Goal: Task Accomplishment & Management: Complete application form

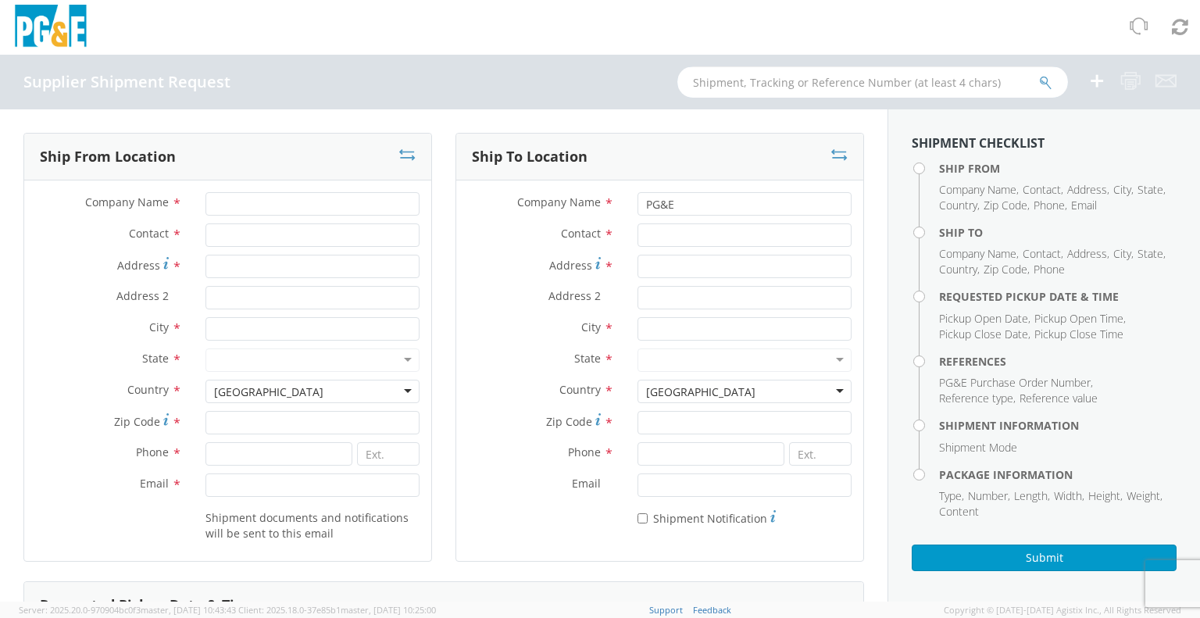
click at [890, 85] on input "text" at bounding box center [873, 81] width 391 height 31
type input "56683668"
click at [1048, 86] on icon "submit" at bounding box center [1045, 83] width 13 height 14
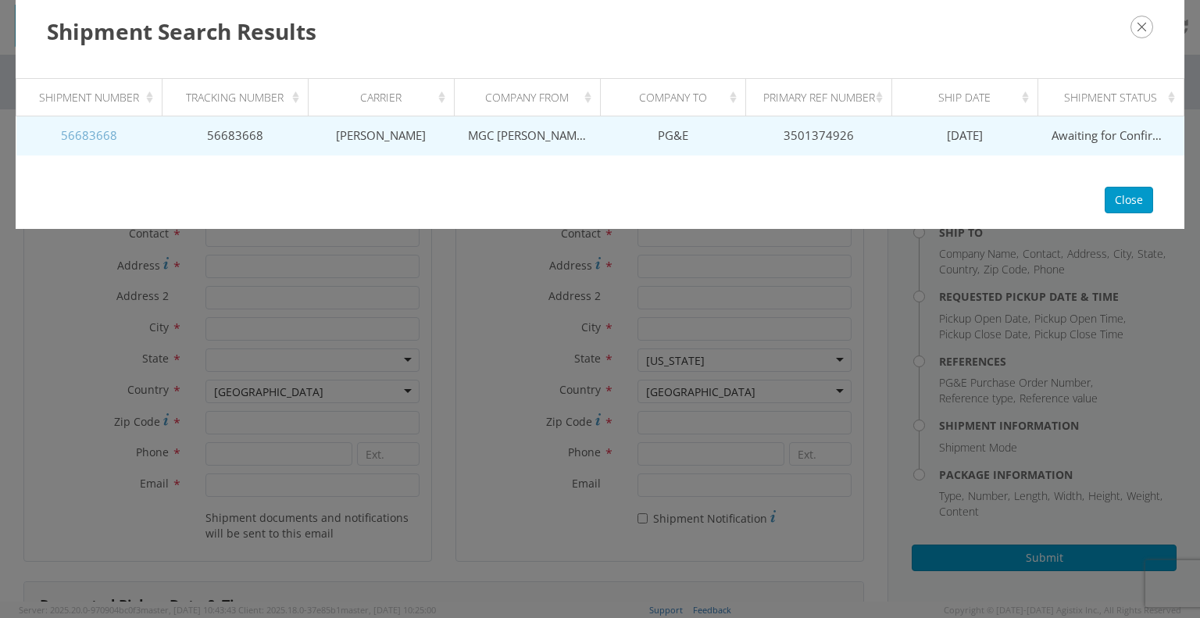
click at [77, 132] on link "56683668" at bounding box center [89, 135] width 56 height 16
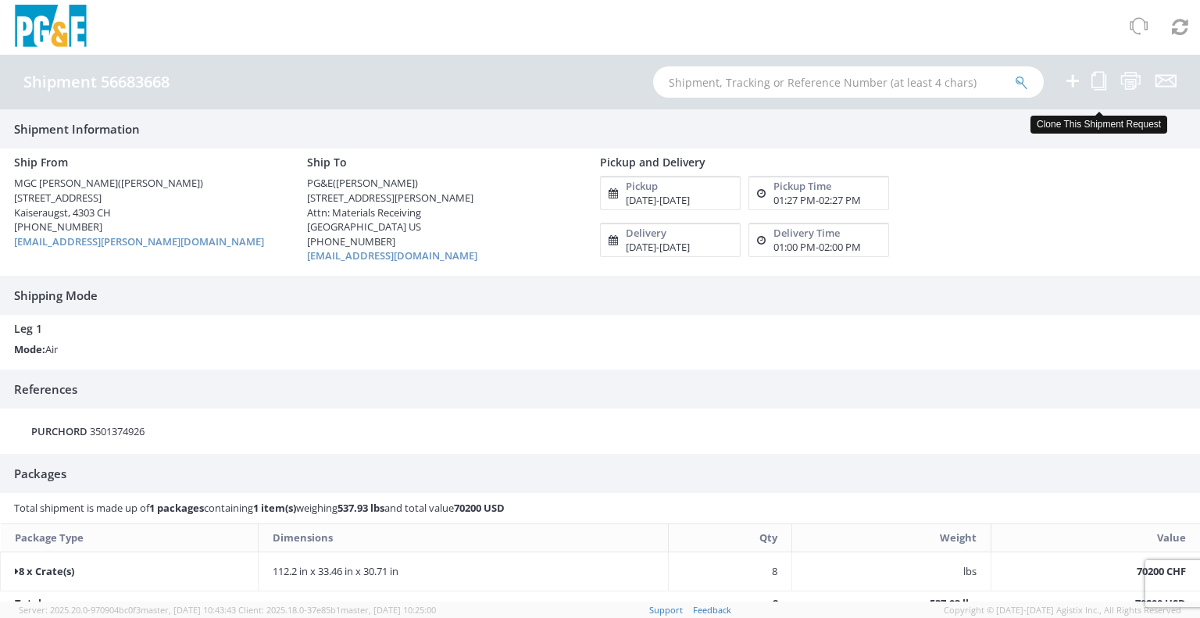
click at [1101, 84] on icon at bounding box center [1099, 81] width 15 height 20
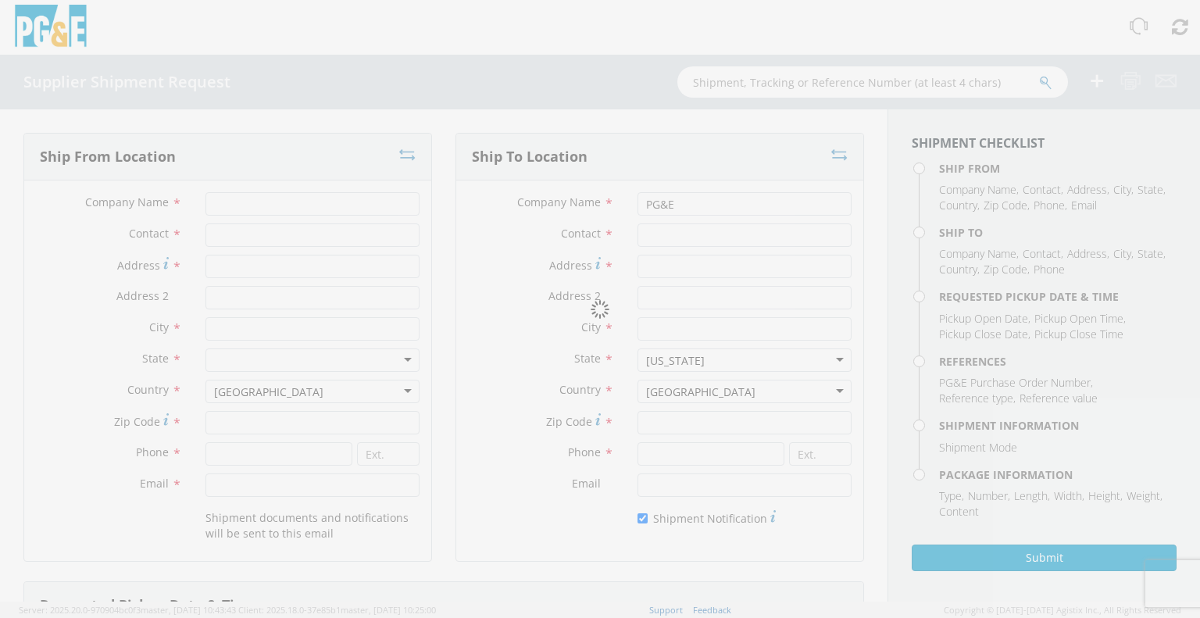
type input "MGC [PERSON_NAME]"
type input "[PERSON_NAME]"
type input "[STREET_ADDRESS]"
type input "Kaiseraugst"
type input "4303"
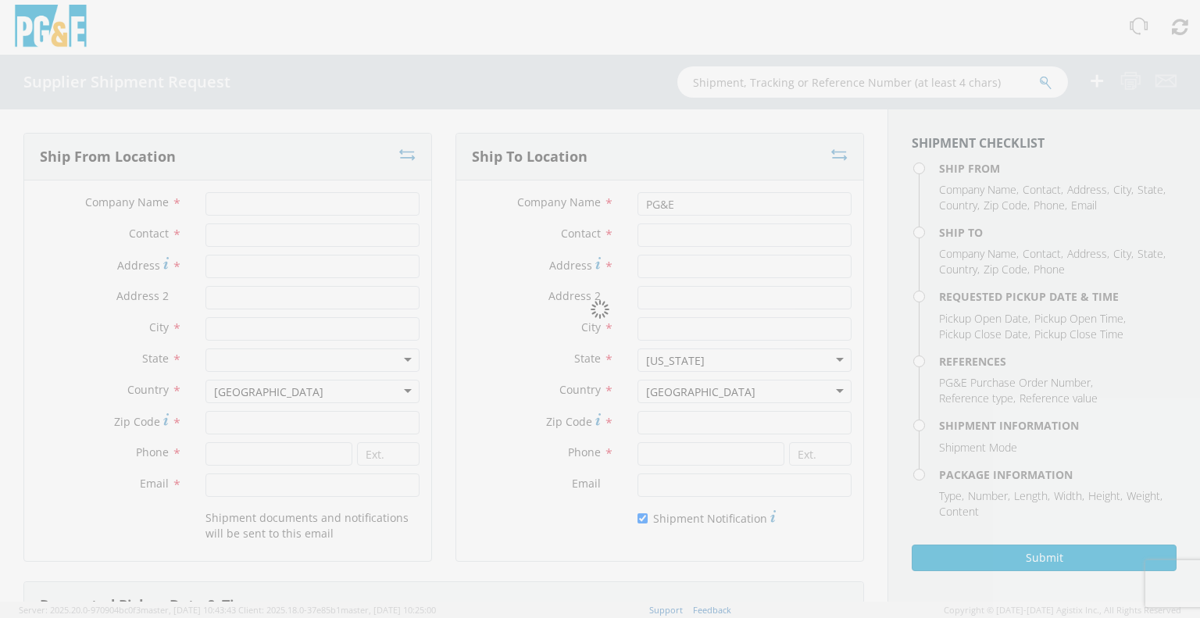
type input "[PHONE_NUMBER]"
type input "[EMAIL_ADDRESS][PERSON_NAME][DOMAIN_NAME]"
type input "[PERSON_NAME]"
type input "[STREET_ADDRESS][PERSON_NAME]"
type input "Attn: Materials Receiving"
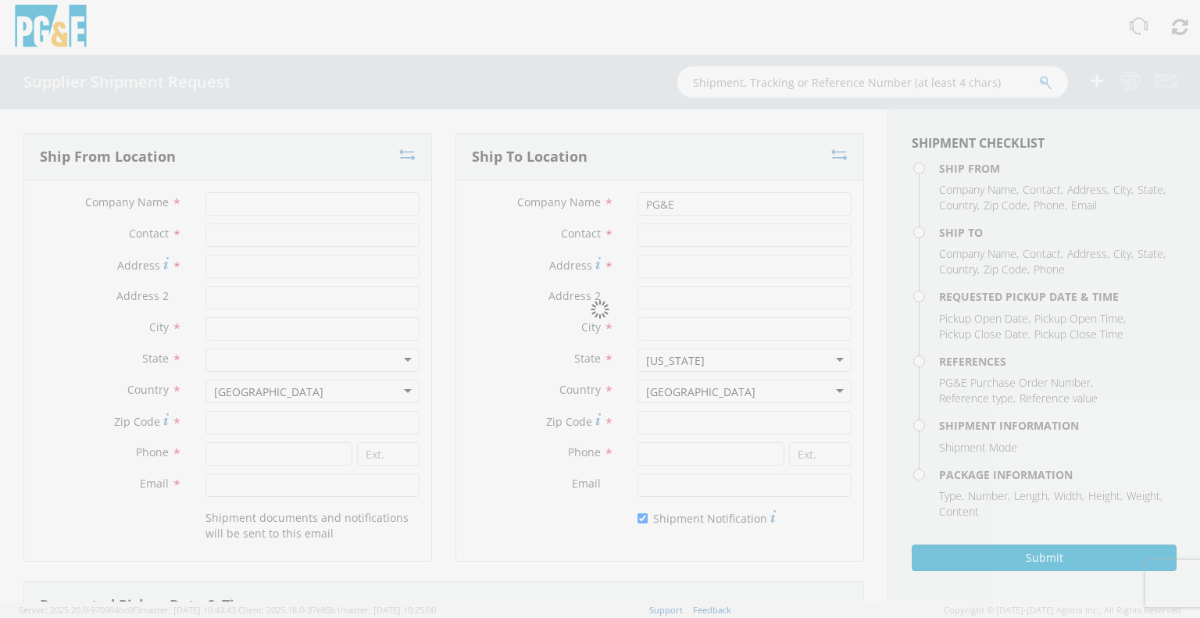
type input "Stockton"
type input "95204"
type input "[PHONE_NUMBER]"
type input "[EMAIL_ADDRESS][DOMAIN_NAME]"
checkbox input "true"
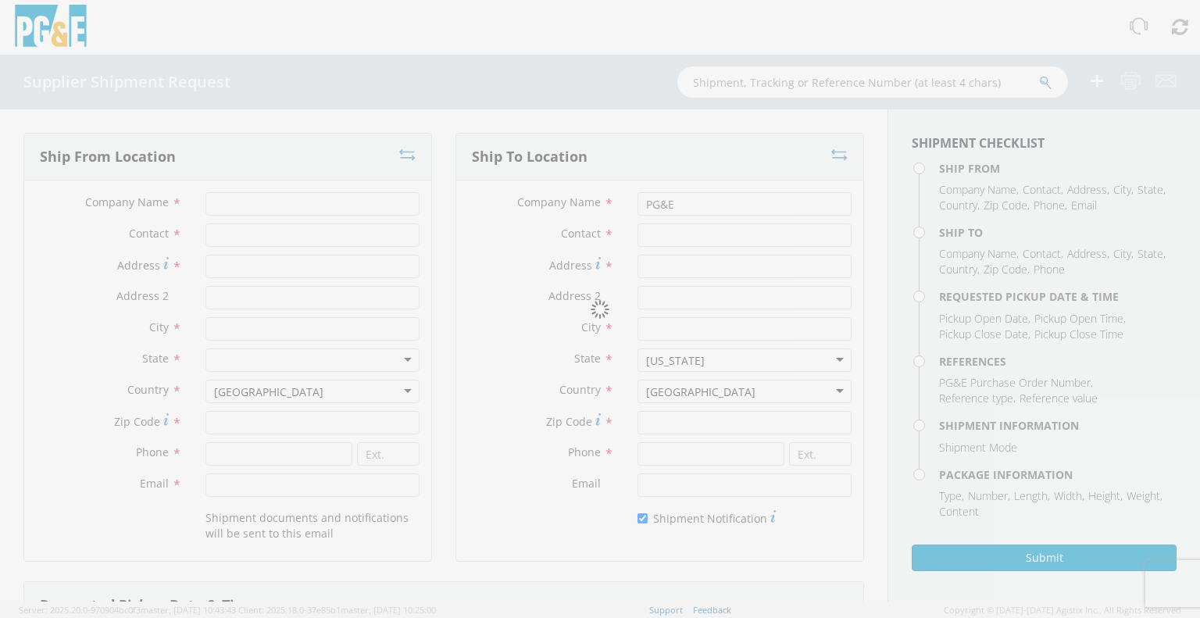
type input "[DATE]"
type input "1:27 PM"
type input "[DATE]"
type input "2:27 PM"
type input "3501374926"
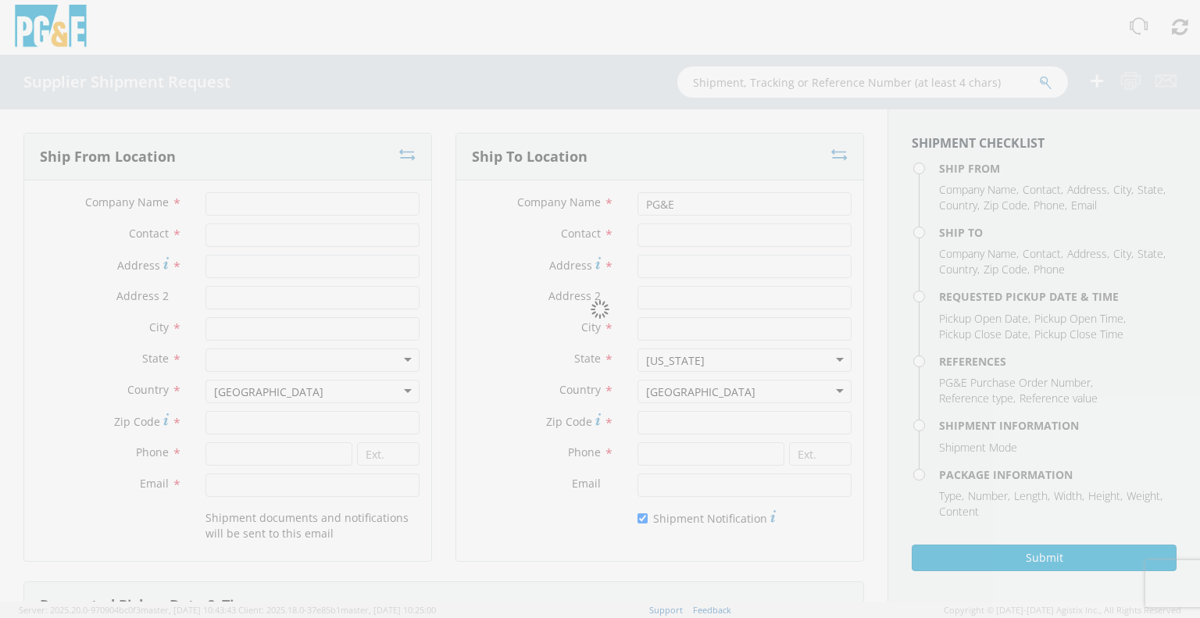
type textarea "This is an expedited international air freight shipment with US ground dedicate…"
type input "8"
type input "285"
type input "85"
type input "78"
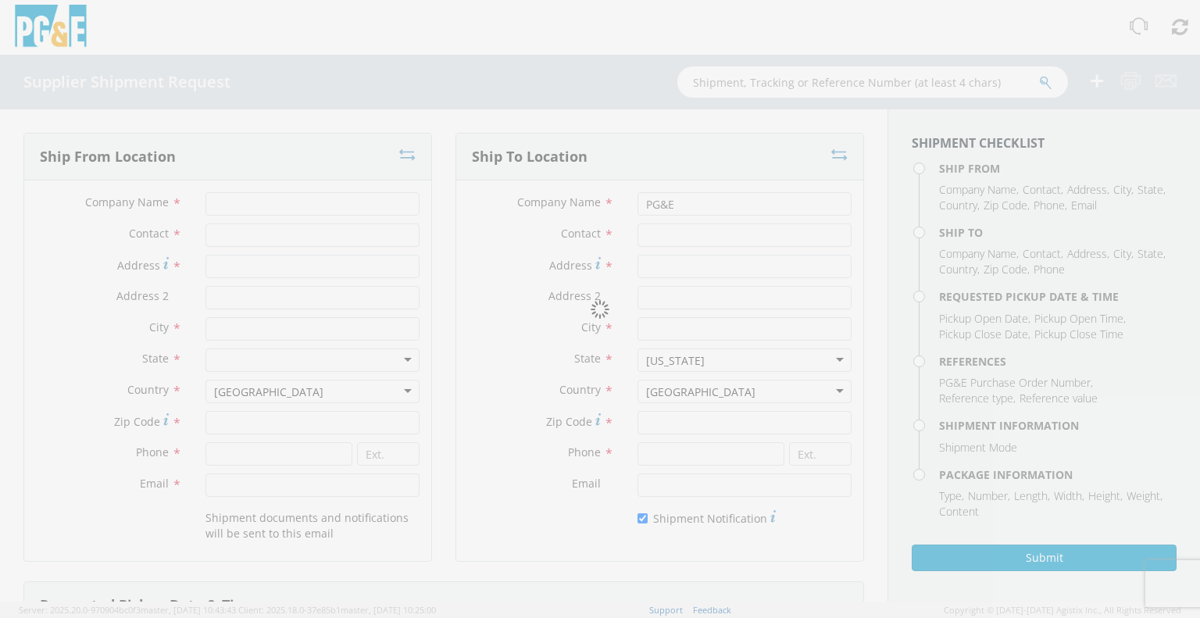
type input "110.68"
select select "KGS"
type textarea "Shipment #56683668 has been booked; once the carrier confirms the shipment you …"
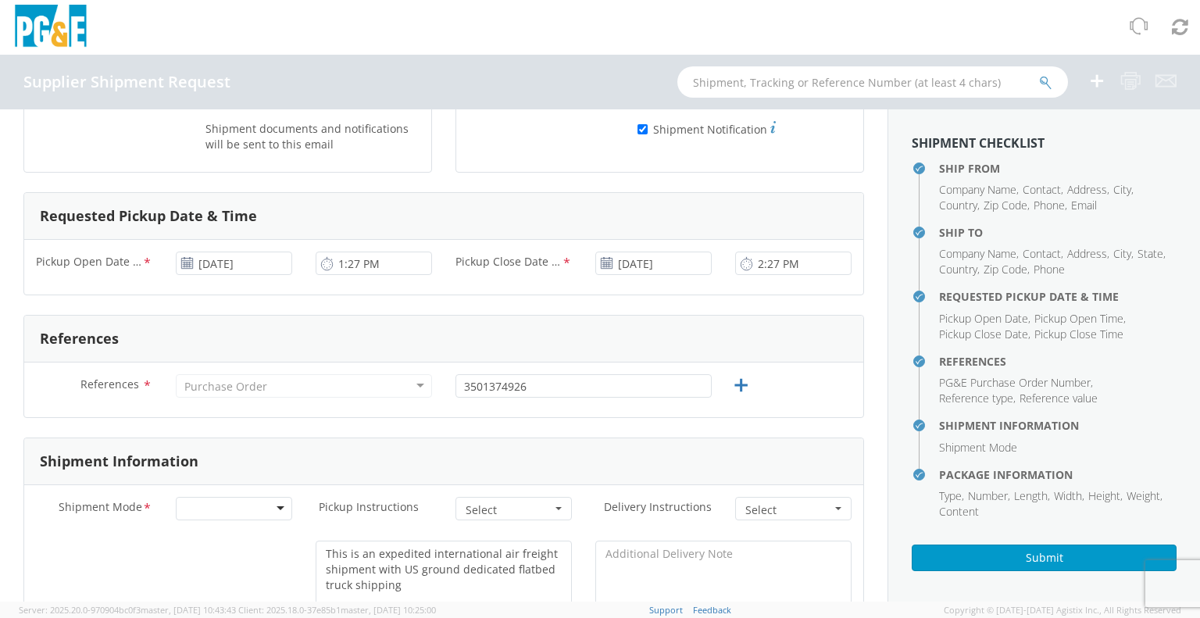
scroll to position [391, 0]
click at [186, 262] on use at bounding box center [186, 261] width 11 height 11
click at [219, 259] on input "[DATE]" at bounding box center [234, 261] width 116 height 23
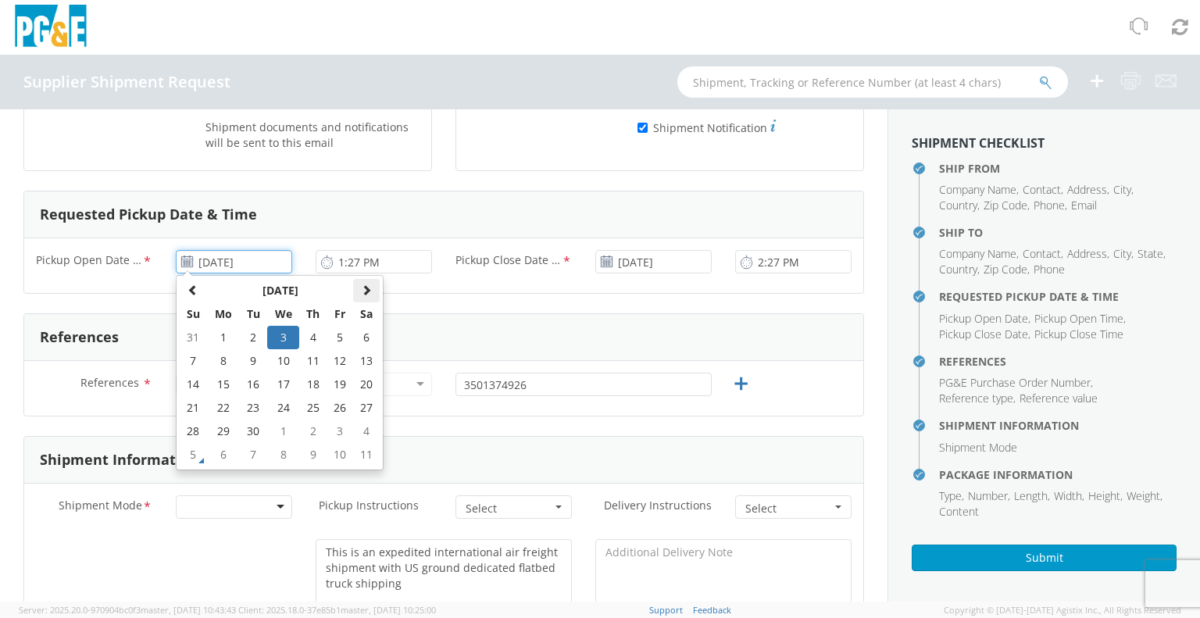
click at [361, 287] on span at bounding box center [366, 289] width 11 height 11
click at [254, 361] on td "7" at bounding box center [253, 360] width 27 height 23
type input "[DATE]"
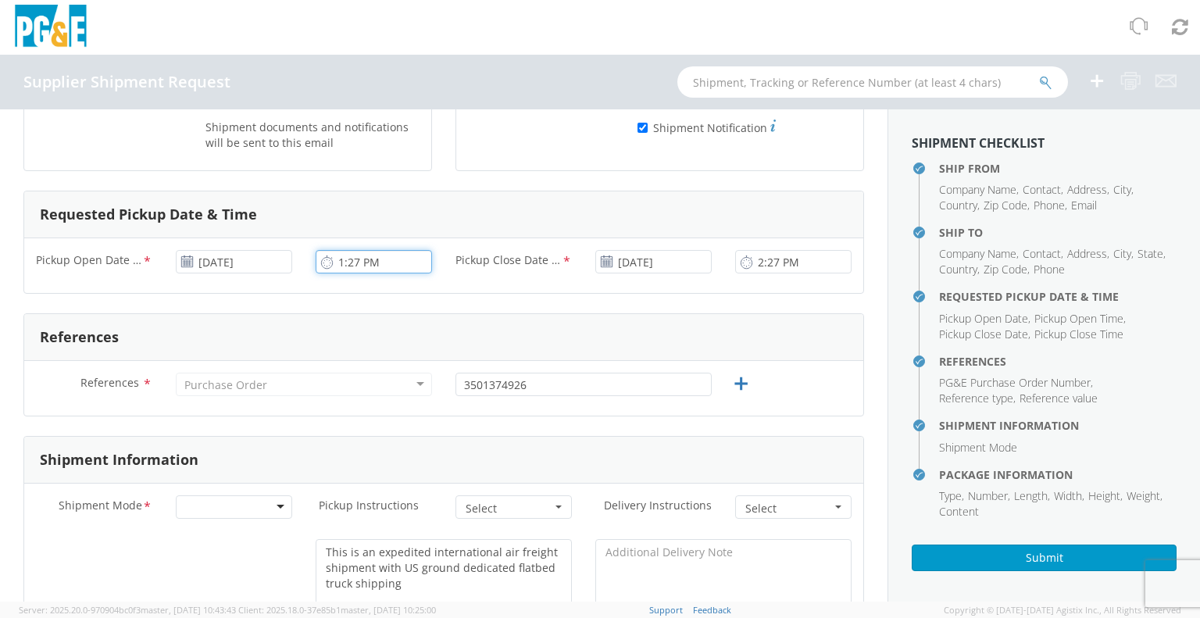
click at [385, 262] on input "1:27 PM" at bounding box center [374, 261] width 116 height 23
click at [352, 262] on input "9:27 PM" at bounding box center [374, 261] width 116 height 23
type input "9:00 AM"
click at [773, 266] on input "2:27 PM" at bounding box center [793, 261] width 116 height 23
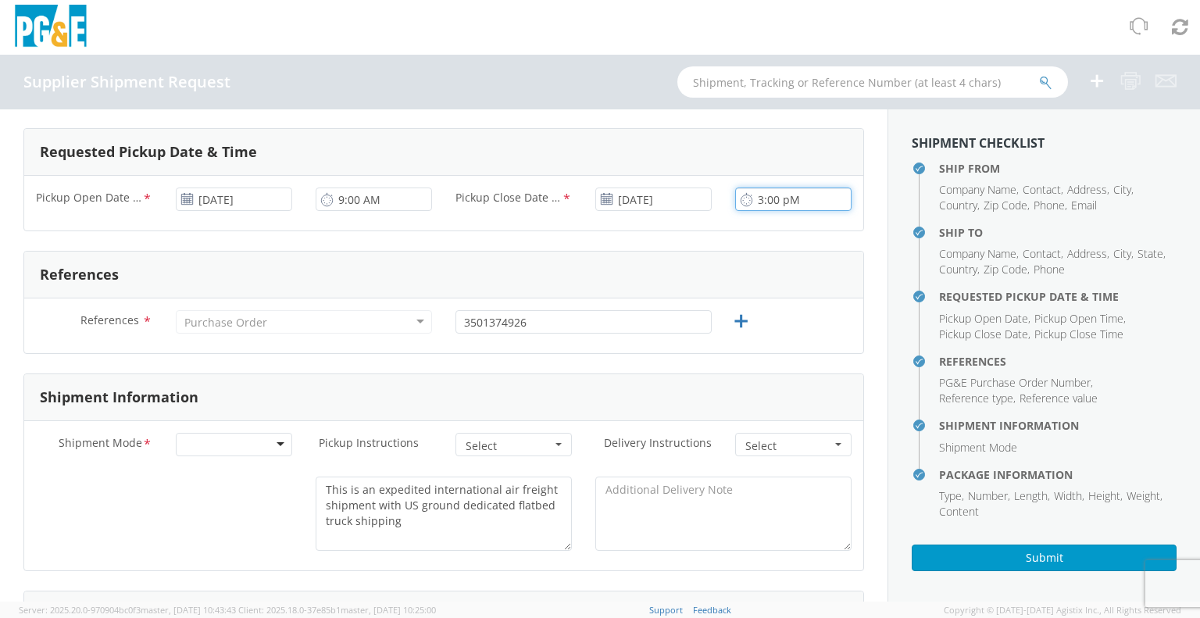
scroll to position [547, 0]
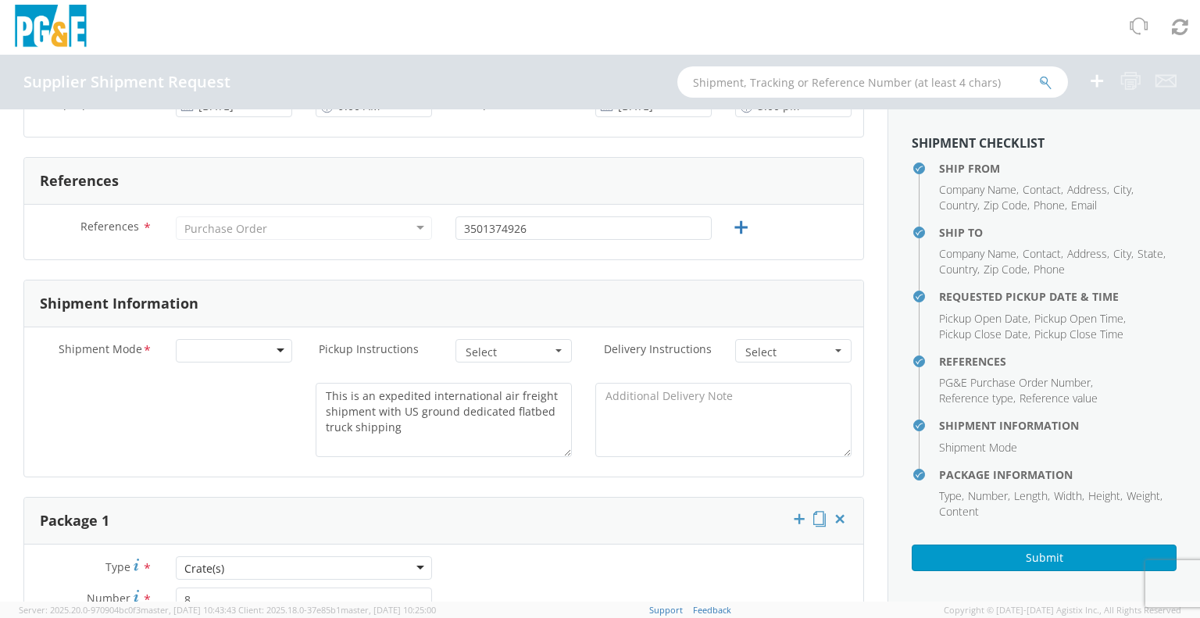
type input "3:00 PM"
click at [278, 351] on div at bounding box center [234, 350] width 116 height 23
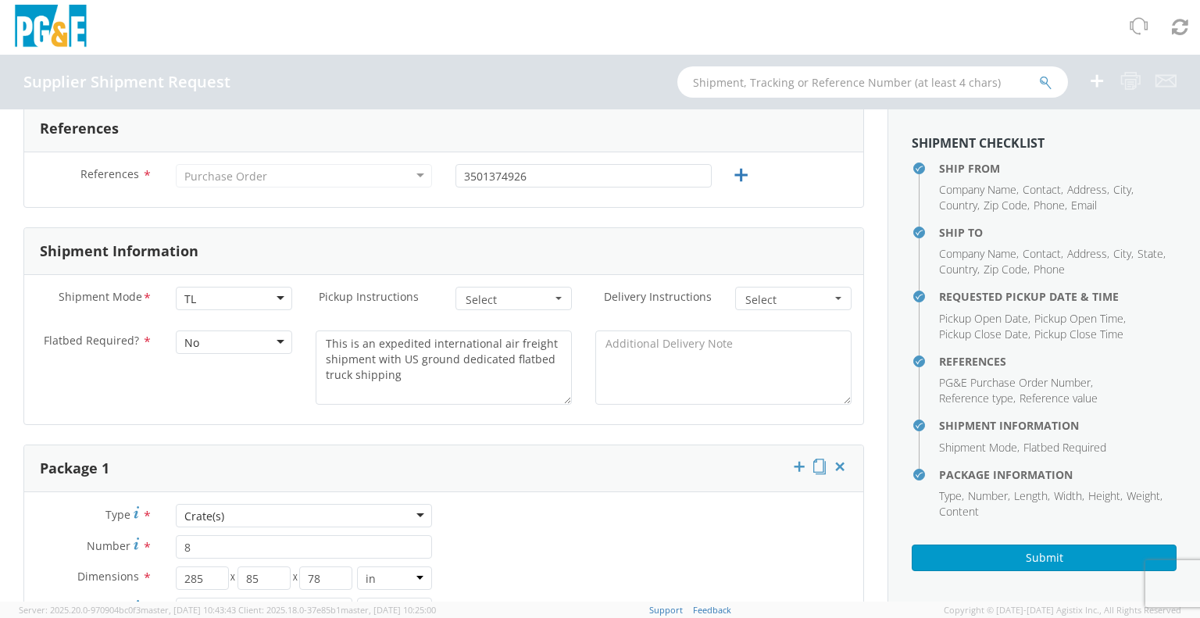
scroll to position [703, 0]
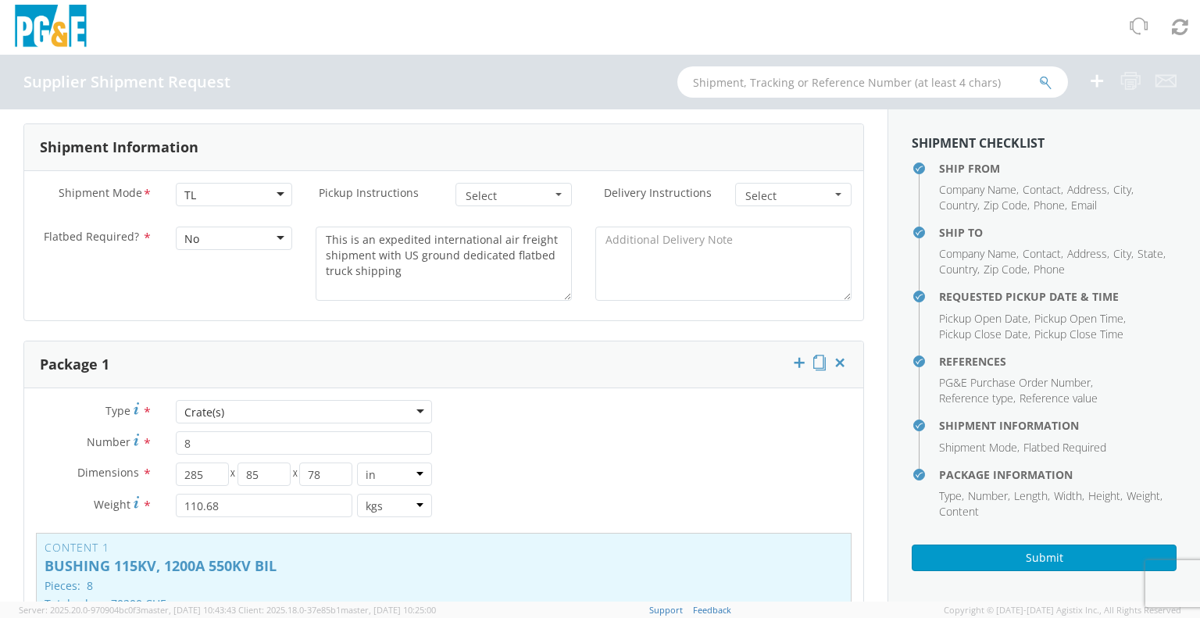
click at [256, 242] on div "No" at bounding box center [234, 238] width 116 height 23
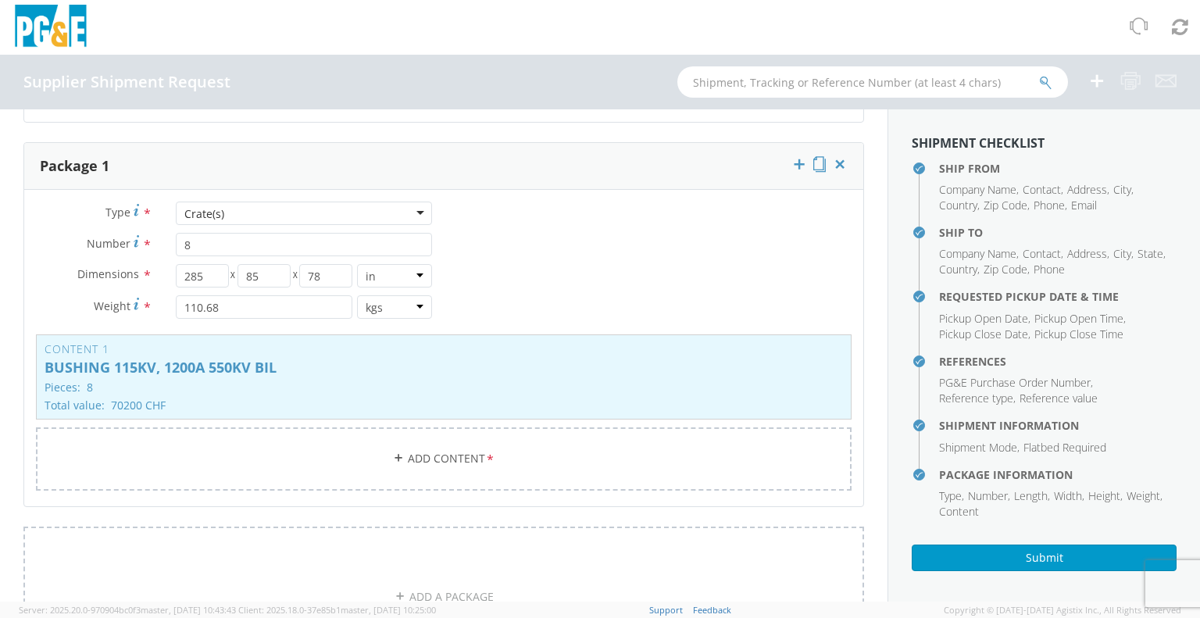
scroll to position [938, 0]
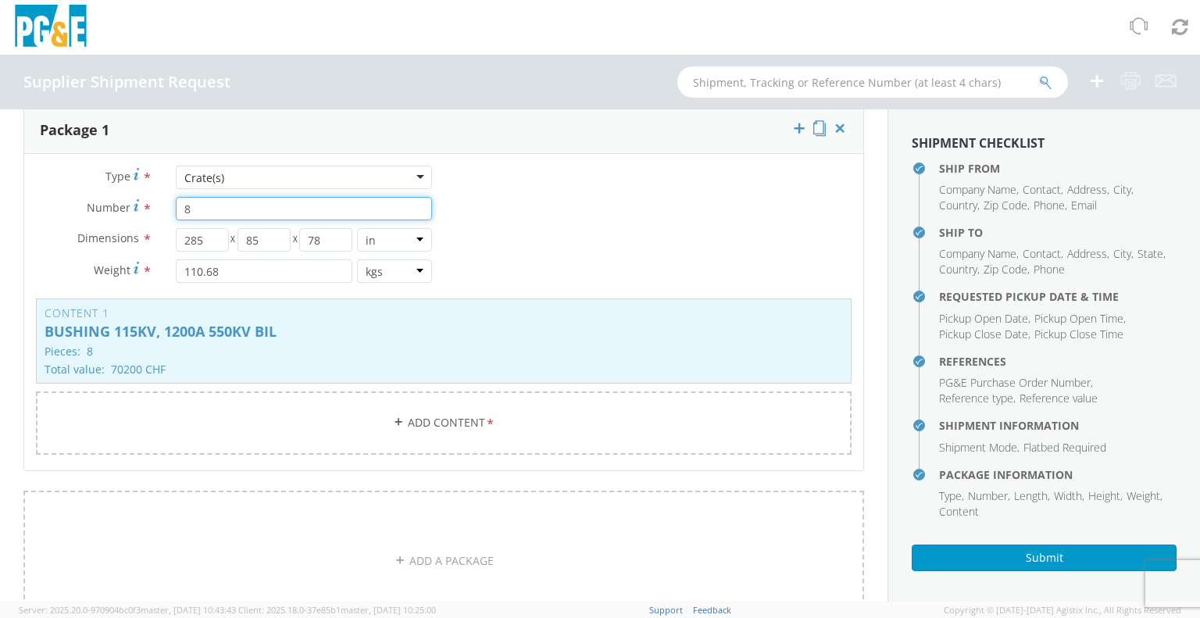
click at [203, 208] on input "8" at bounding box center [304, 208] width 256 height 23
type input "15"
click at [411, 239] on select "in cm ft" at bounding box center [394, 239] width 75 height 23
select select "CM"
click at [357, 228] on select "in cm ft" at bounding box center [394, 239] width 75 height 23
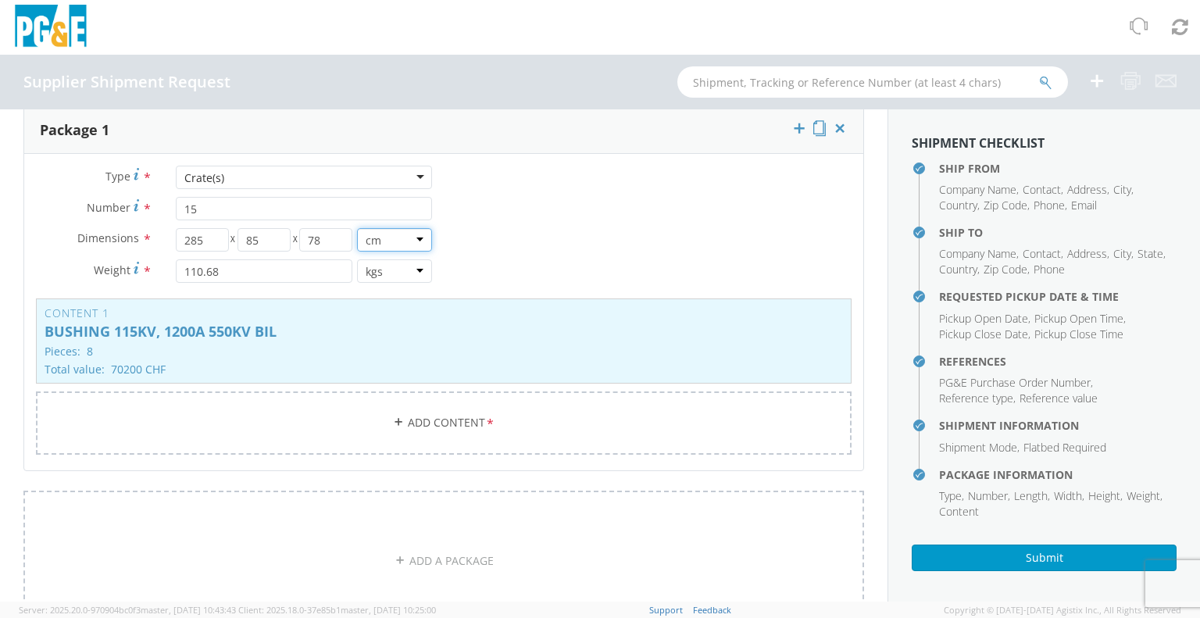
type input "723.9"
type input "215.9"
type input "198.12"
click at [213, 239] on input "723.9" at bounding box center [202, 239] width 53 height 23
type input "7"
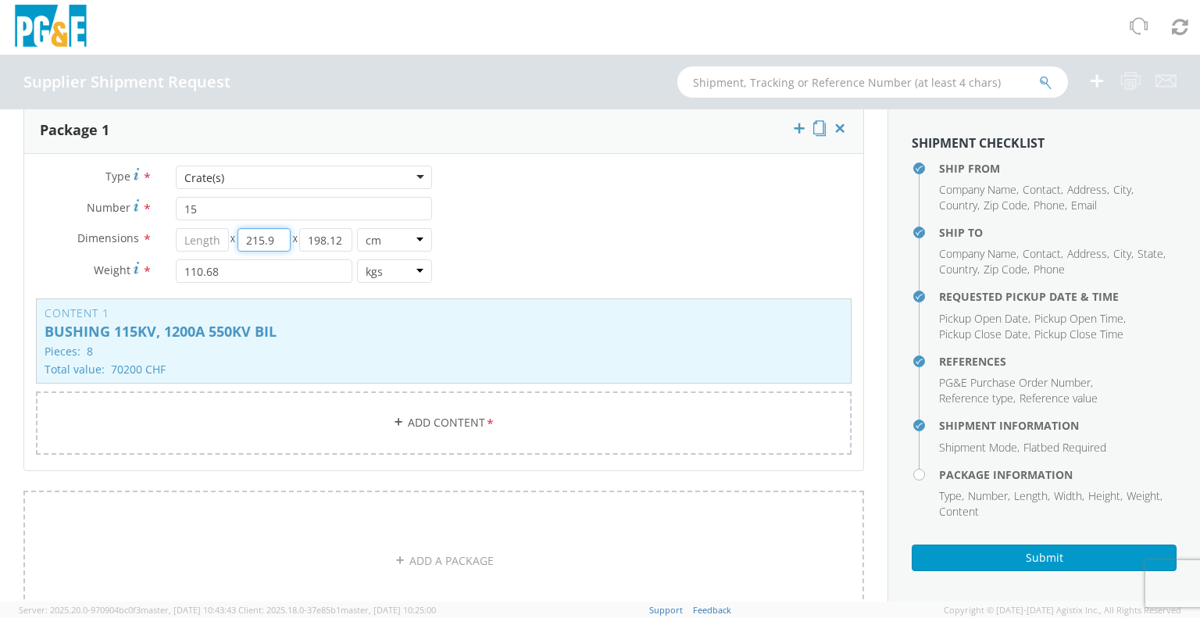
click at [285, 240] on input "215.9" at bounding box center [264, 239] width 53 height 23
type input "2"
click at [338, 235] on input "198.12" at bounding box center [325, 239] width 53 height 23
type input "1"
click at [247, 265] on input "110.68" at bounding box center [264, 270] width 177 height 23
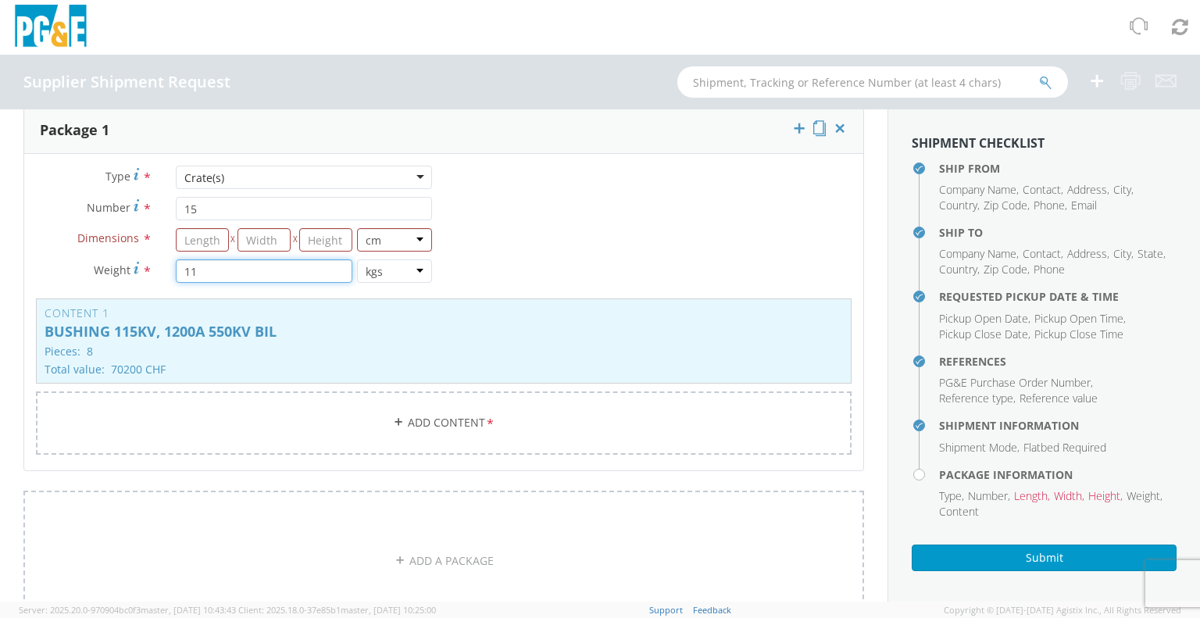
type input "1"
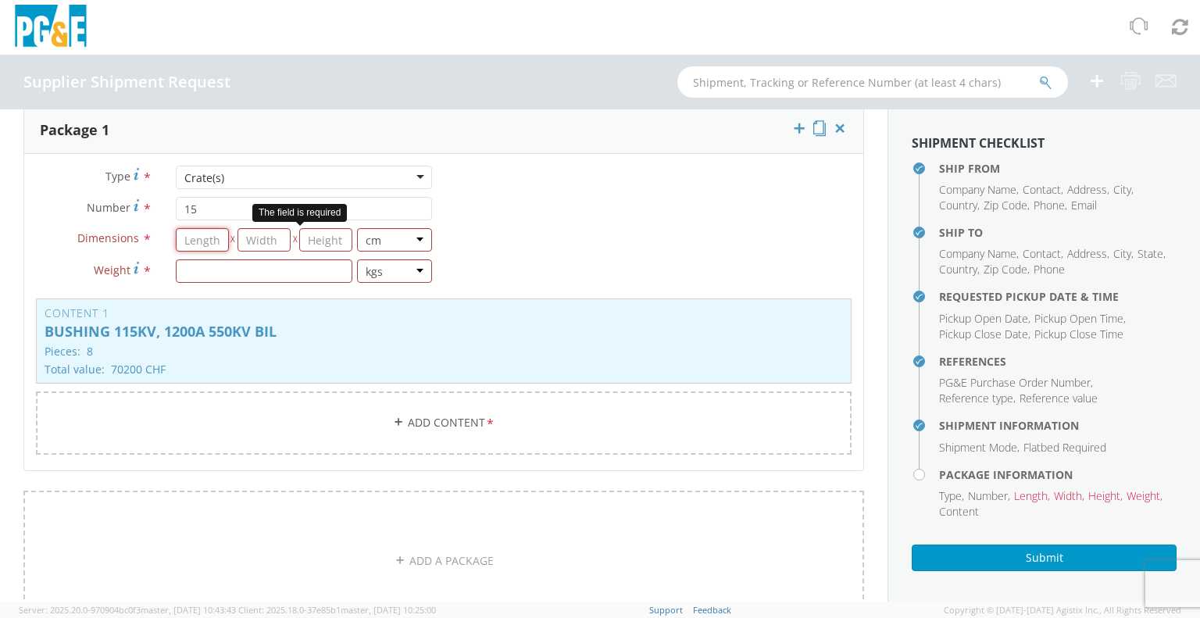
click at [196, 238] on input "number" at bounding box center [202, 239] width 53 height 23
type input "285"
type input "85"
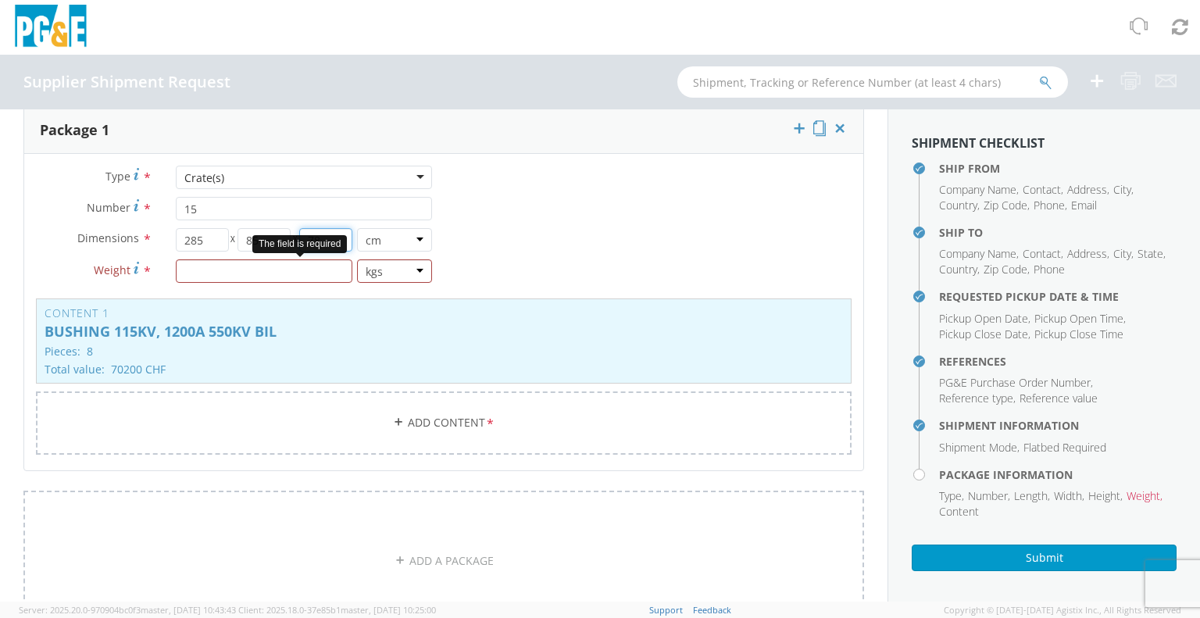
type input "78"
click at [216, 271] on input "number" at bounding box center [264, 270] width 177 height 23
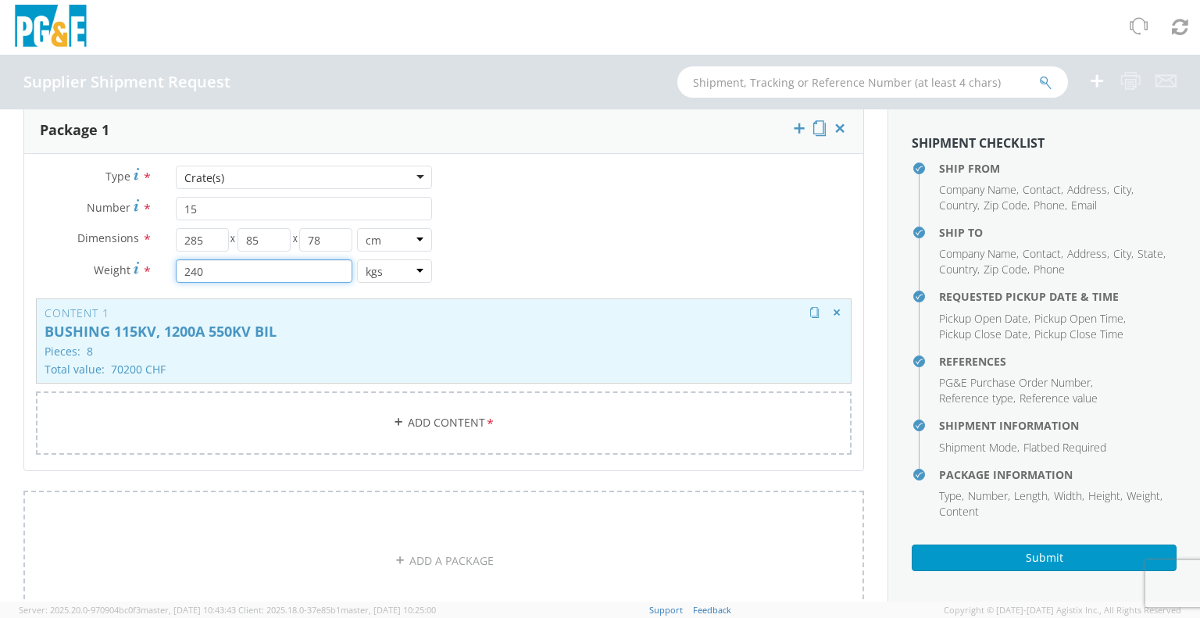
type input "240"
click at [230, 333] on p "BUSHING 115KV, 1200A 550KV BIL" at bounding box center [444, 332] width 799 height 16
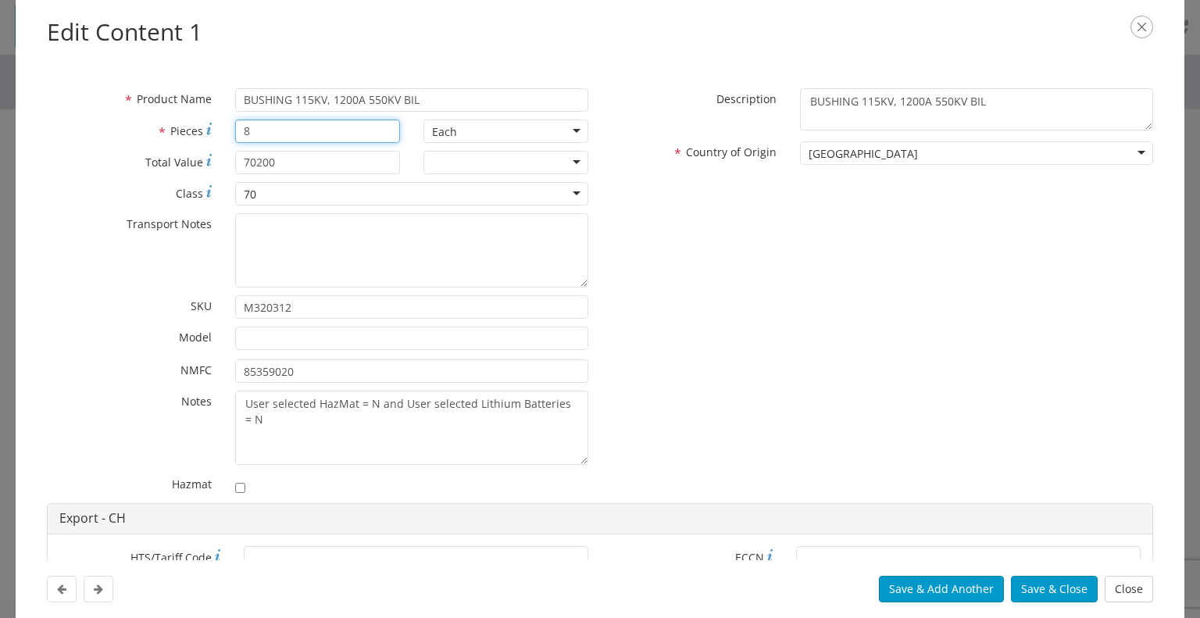
click at [266, 135] on input "8" at bounding box center [317, 131] width 165 height 23
type input "15"
click at [294, 157] on input "70200" at bounding box center [317, 162] width 165 height 23
type input "7"
type input "131625.00"
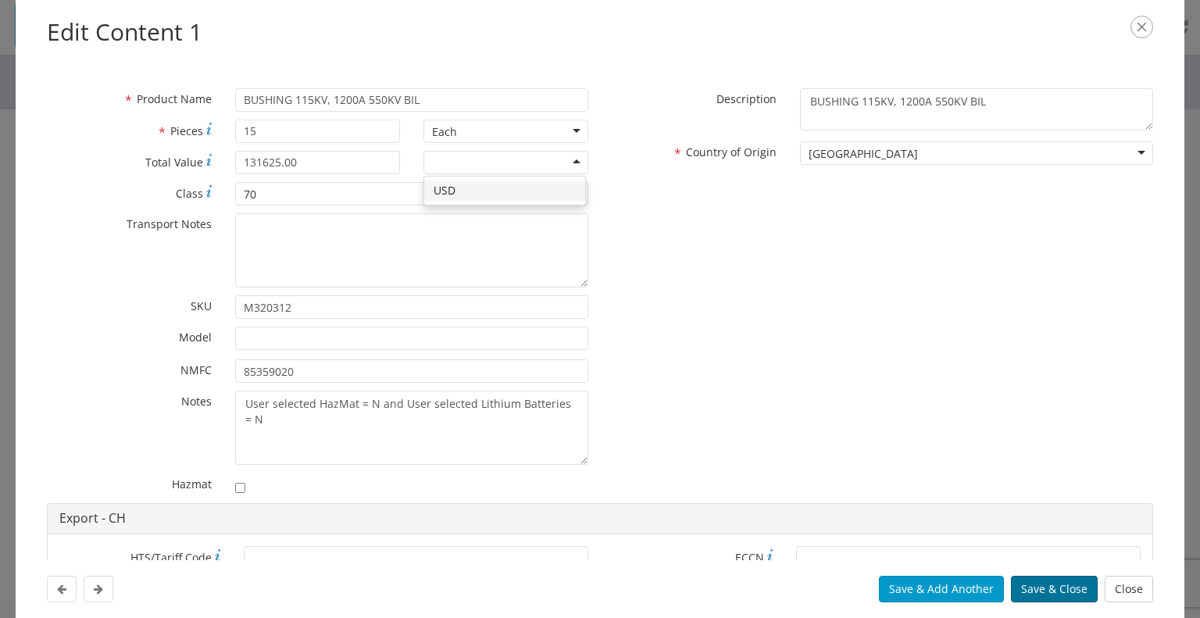
click at [1039, 588] on button "Save & Close" at bounding box center [1054, 589] width 87 height 27
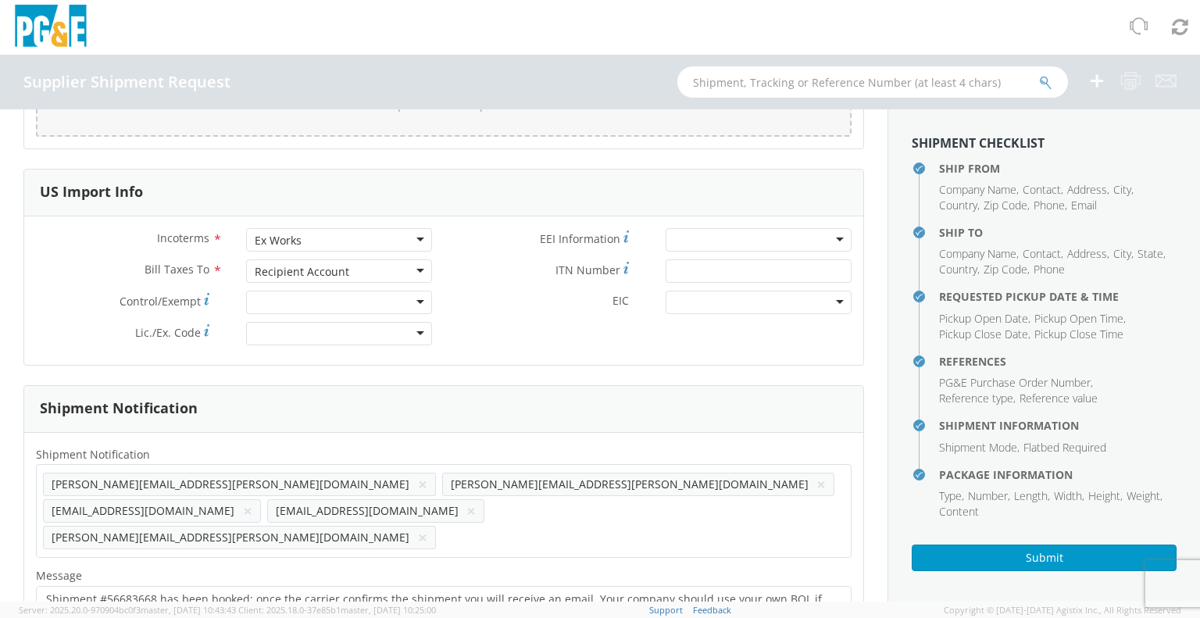
scroll to position [1641, 0]
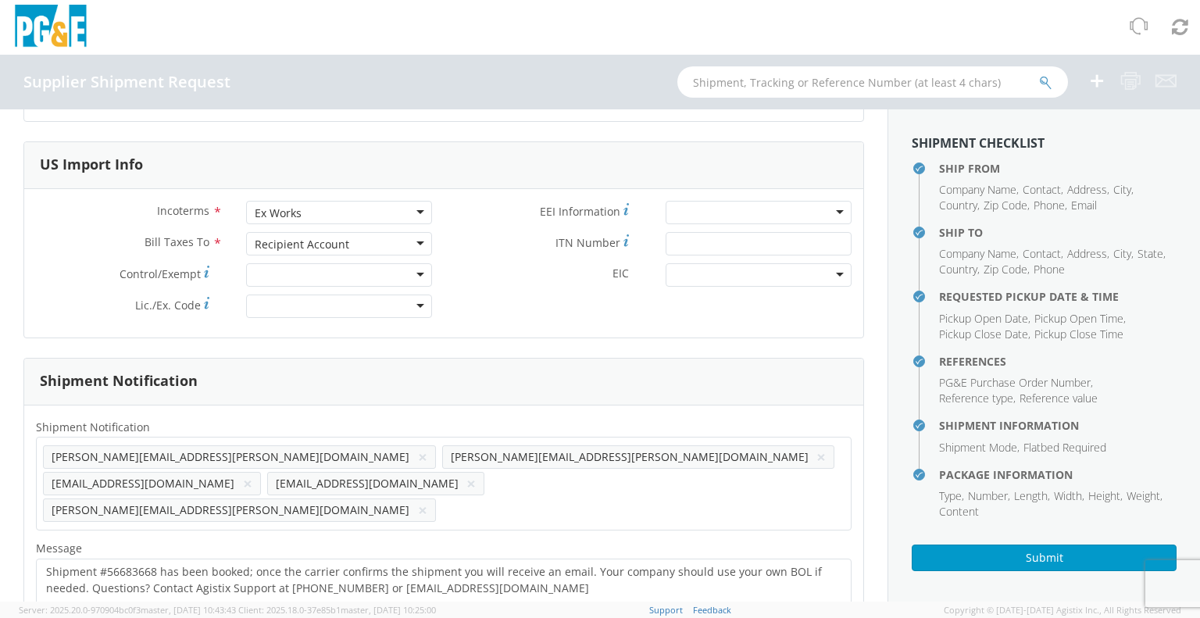
click at [294, 480] on ul "[PERSON_NAME][EMAIL_ADDRESS][PERSON_NAME][DOMAIN_NAME] × [PERSON_NAME][DOMAIN_N…" at bounding box center [444, 484] width 802 height 80
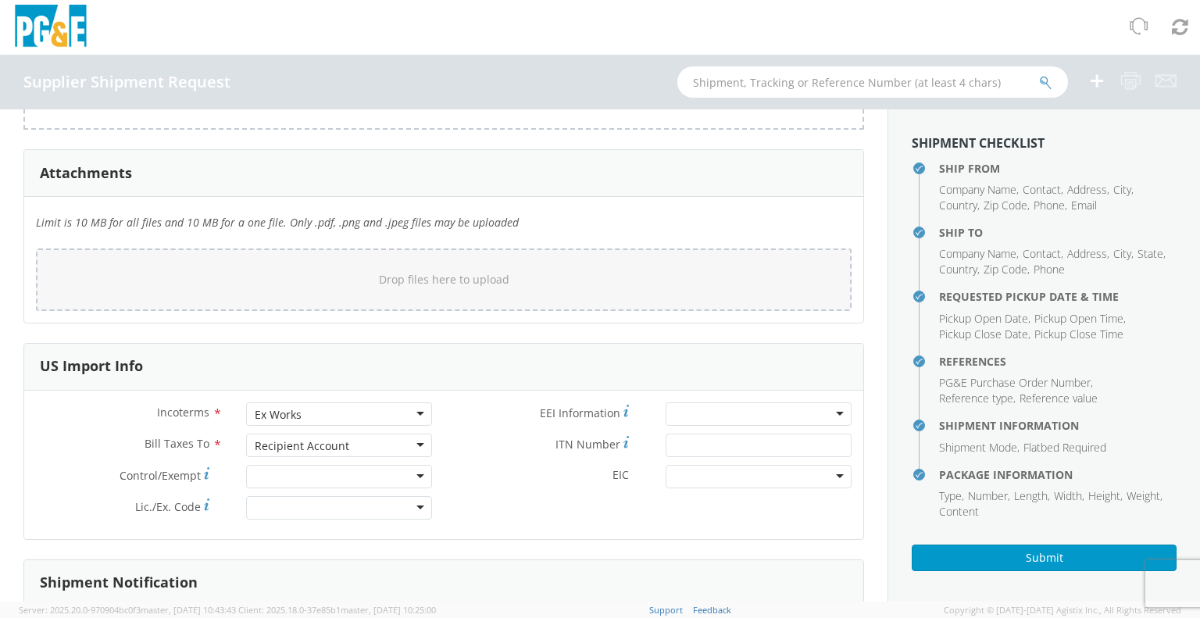
scroll to position [1407, 0]
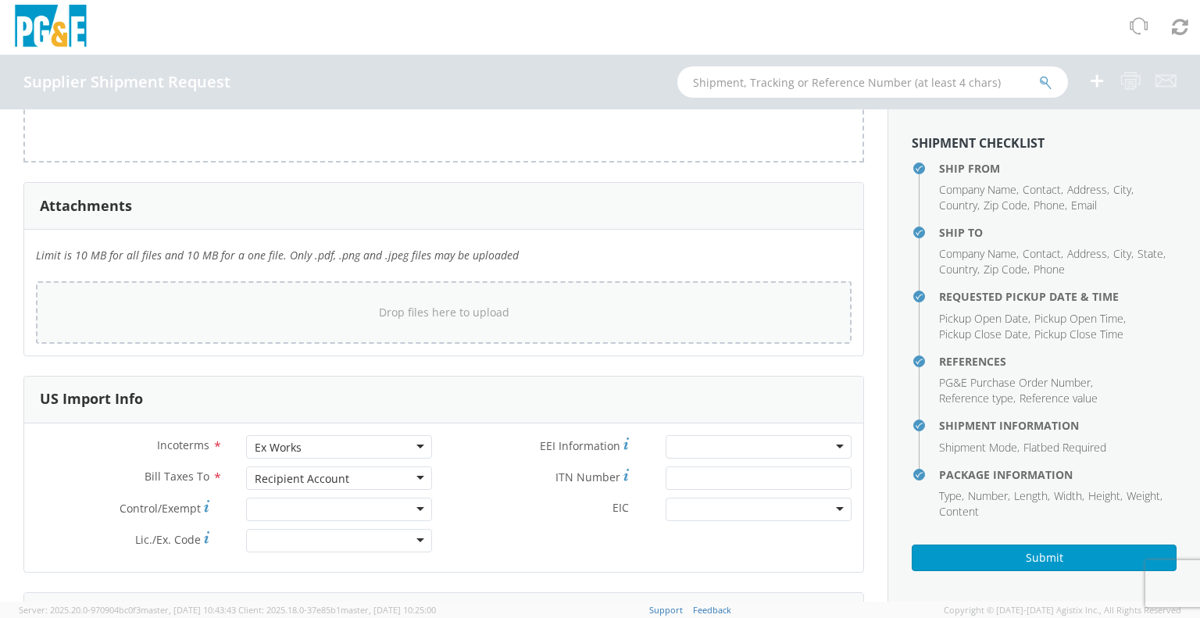
click at [394, 309] on span "Drop files here to upload" at bounding box center [444, 312] width 131 height 15
type input "C:\fakepath\PARC Packing Slip I02081 for PGE 3501374926 115kv RIS bushings Stoc…"
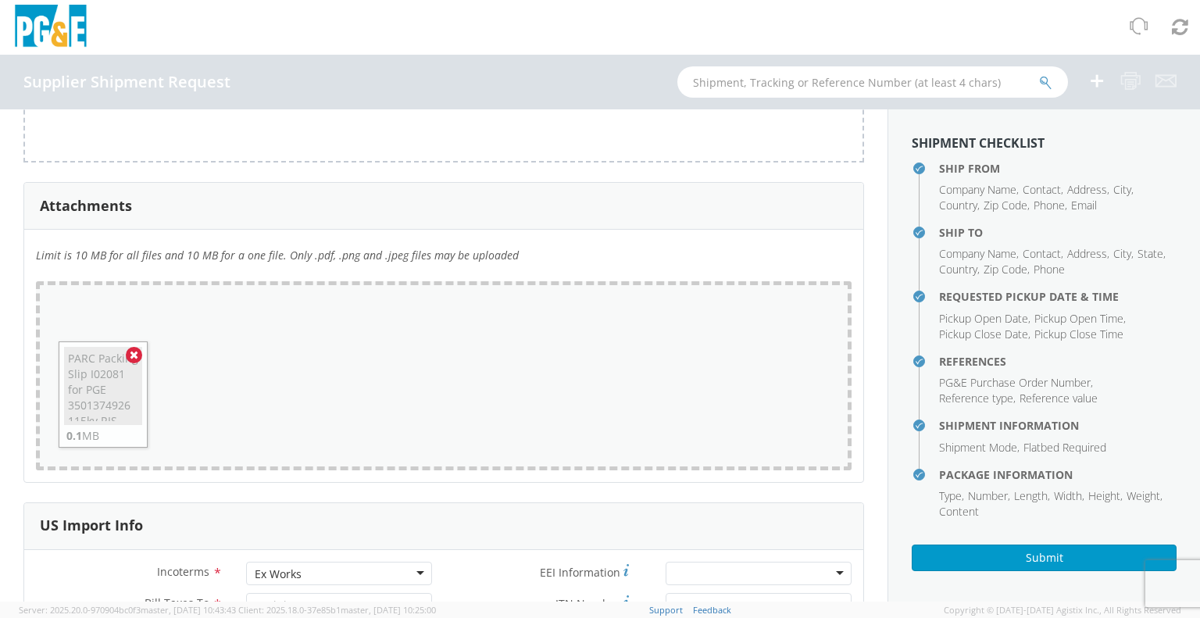
click at [294, 375] on div "Drop files here to upload PARC Packing Slip I02081 for PGE 3501374926 115kv RIS…" at bounding box center [444, 375] width 816 height 189
type input "C:\fakepath\PARC Commercial Invoice I02081 for PGE 3501374926 115kv RIS bushing…"
click at [324, 372] on div "Drop files here to upload PARC Packing Slip I02081 for PGE 3501374926 115kv RIS…" at bounding box center [444, 375] width 816 height 189
type input "C:\fakepath\[PERSON_NAME] [PERSON_NAME] Packing Slip I02081 for MGC EA2024 753 …"
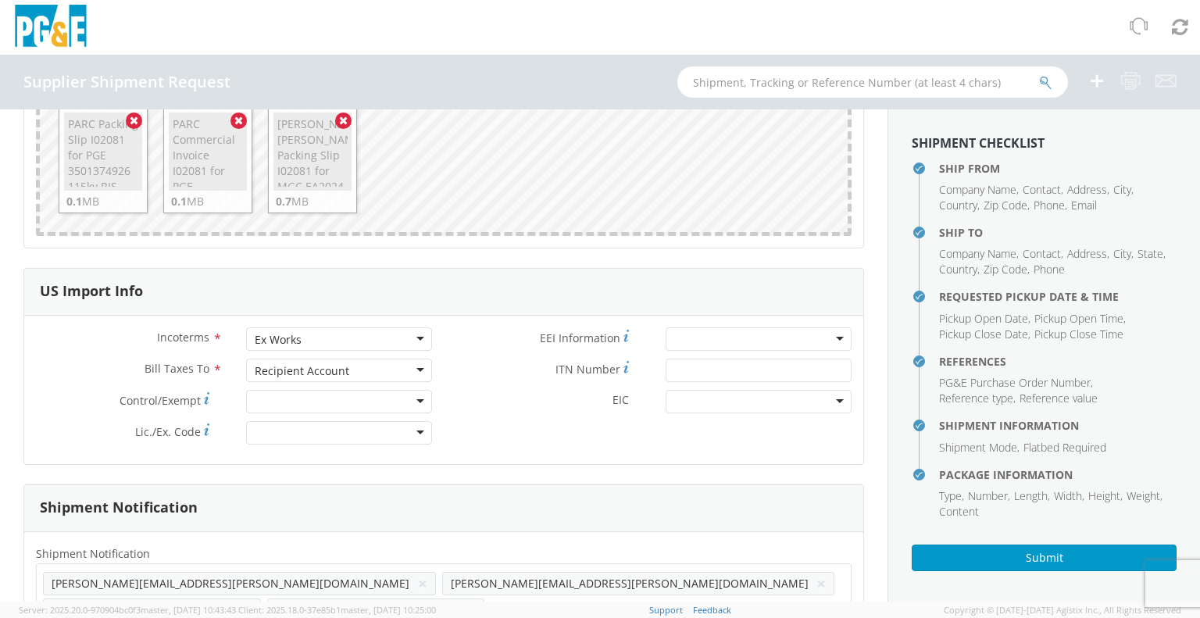
scroll to position [1807, 0]
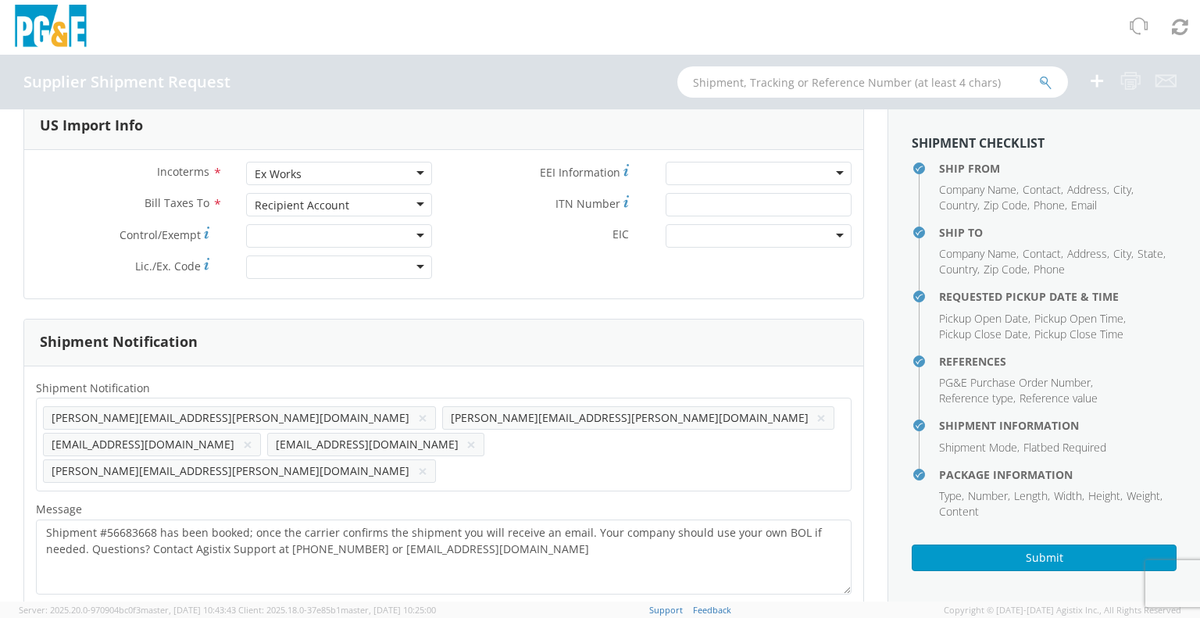
click at [312, 443] on ul "[PERSON_NAME][EMAIL_ADDRESS][PERSON_NAME][DOMAIN_NAME] × [PERSON_NAME][DOMAIN_N…" at bounding box center [444, 445] width 802 height 80
click at [375, 445] on ul "[PERSON_NAME][EMAIL_ADDRESS][PERSON_NAME][DOMAIN_NAME] × [PERSON_NAME][DOMAIN_N…" at bounding box center [444, 445] width 802 height 80
click at [212, 463] on span "[PERSON_NAME][EMAIL_ADDRESS][PERSON_NAME][DOMAIN_NAME]" at bounding box center [231, 470] width 358 height 15
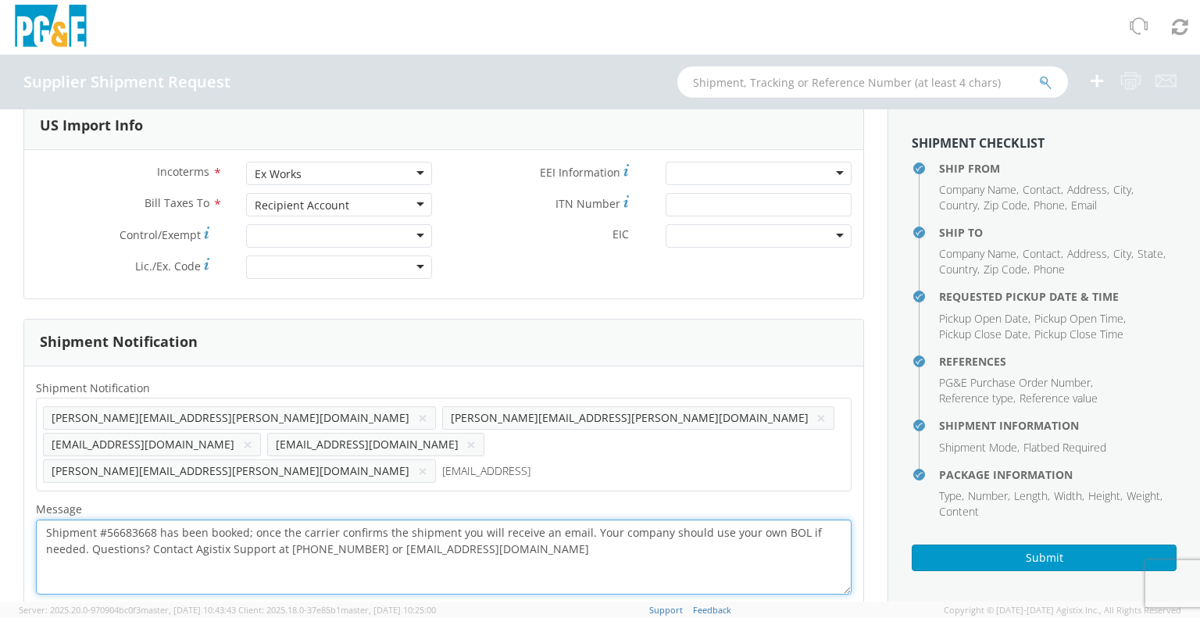
click at [385, 520] on textarea "Shipment #56683668 has been booked; once the carrier confirms the shipment you …" at bounding box center [444, 557] width 816 height 74
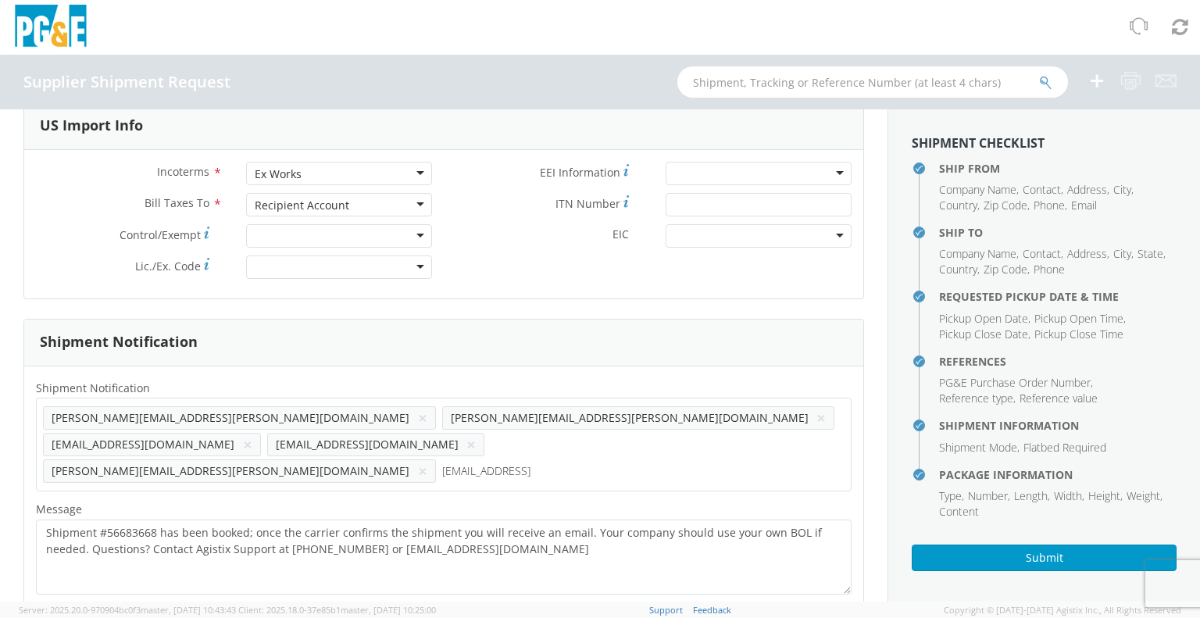
click at [356, 444] on ul "[PERSON_NAME][EMAIL_ADDRESS][PERSON_NAME][DOMAIN_NAME] × [PERSON_NAME][DOMAIN_N…" at bounding box center [444, 445] width 802 height 80
type input "j"
type input "[EMAIL_ADDRESS][DOMAIN_NAME]"
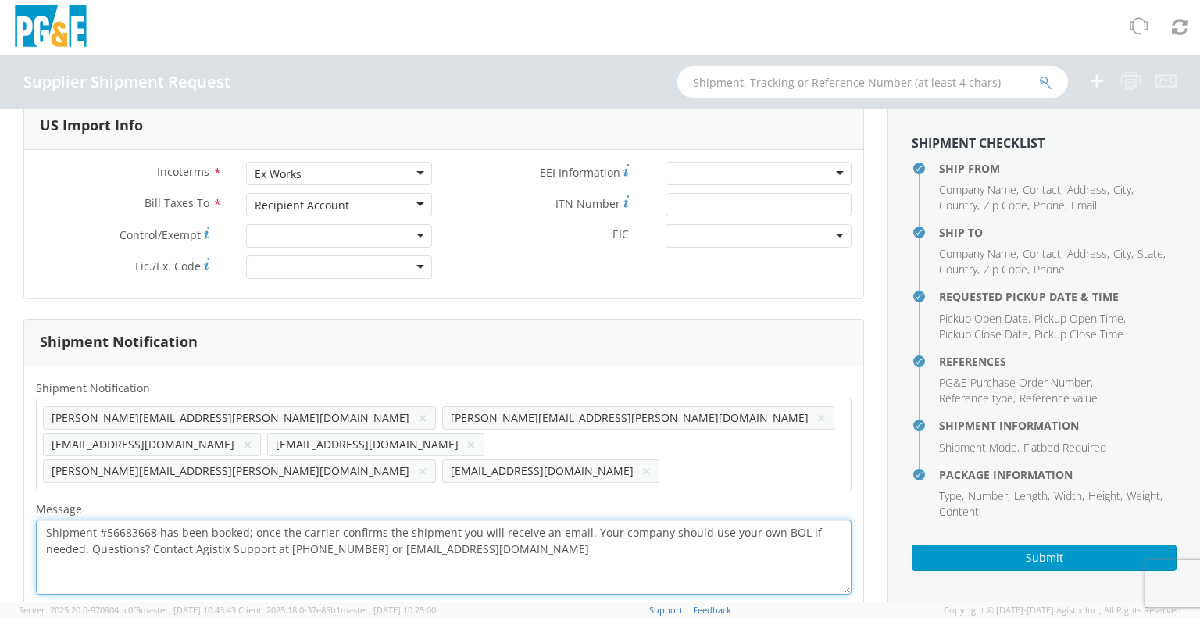
drag, startPoint x: 46, startPoint y: 503, endPoint x: 494, endPoint y: 517, distance: 448.0
click at [494, 520] on textarea "Shipment #56683668 has been booked; once the carrier confirms the shipment you …" at bounding box center [444, 557] width 816 height 74
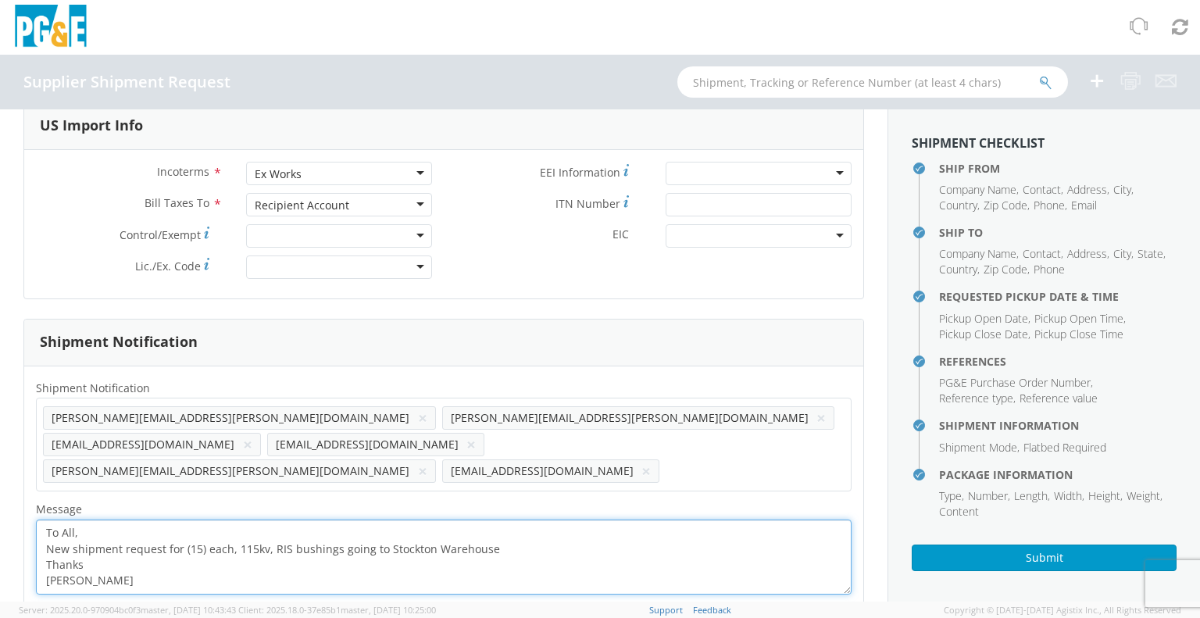
click at [288, 522] on textarea "To All, New shipment request for (15) each, 115kv, RIS bushings going to Stockt…" at bounding box center [444, 557] width 816 height 74
click at [128, 549] on textarea "To All, New shipment request for (15) each, 115kv, [PERSON_NAME] [PERSON_NAME] …" at bounding box center [444, 557] width 816 height 74
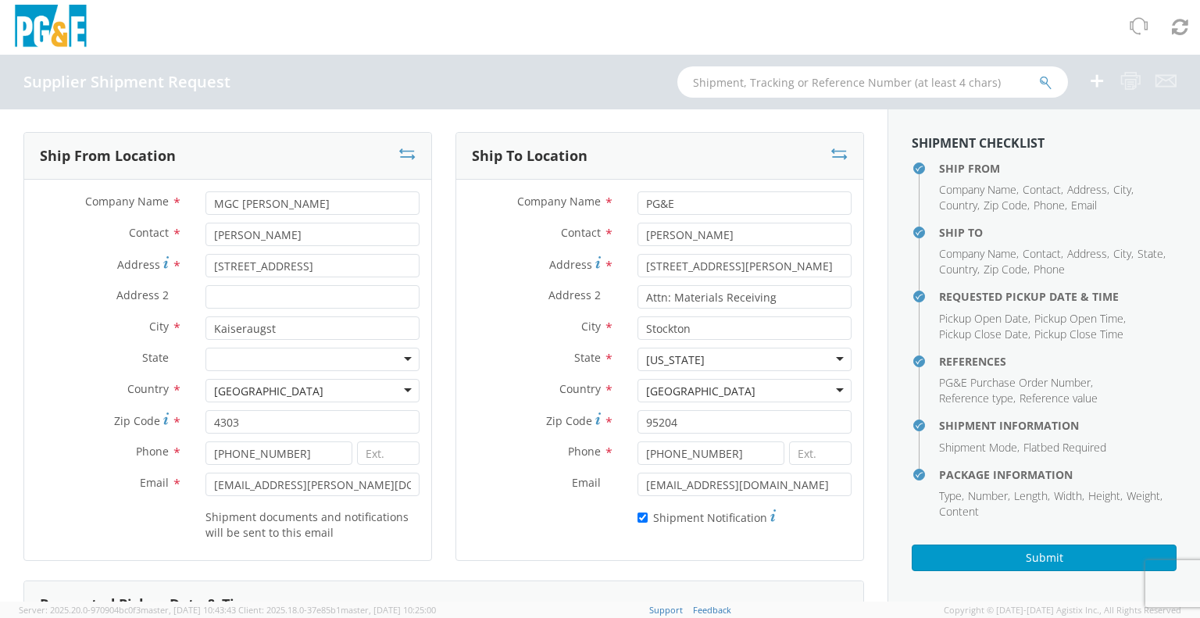
scroll to position [0, 0]
type textarea "To All, New shipment request for (15) each, 115kv, [PERSON_NAME] [PERSON_NAME] …"
click at [1050, 559] on button "Submit" at bounding box center [1044, 558] width 265 height 27
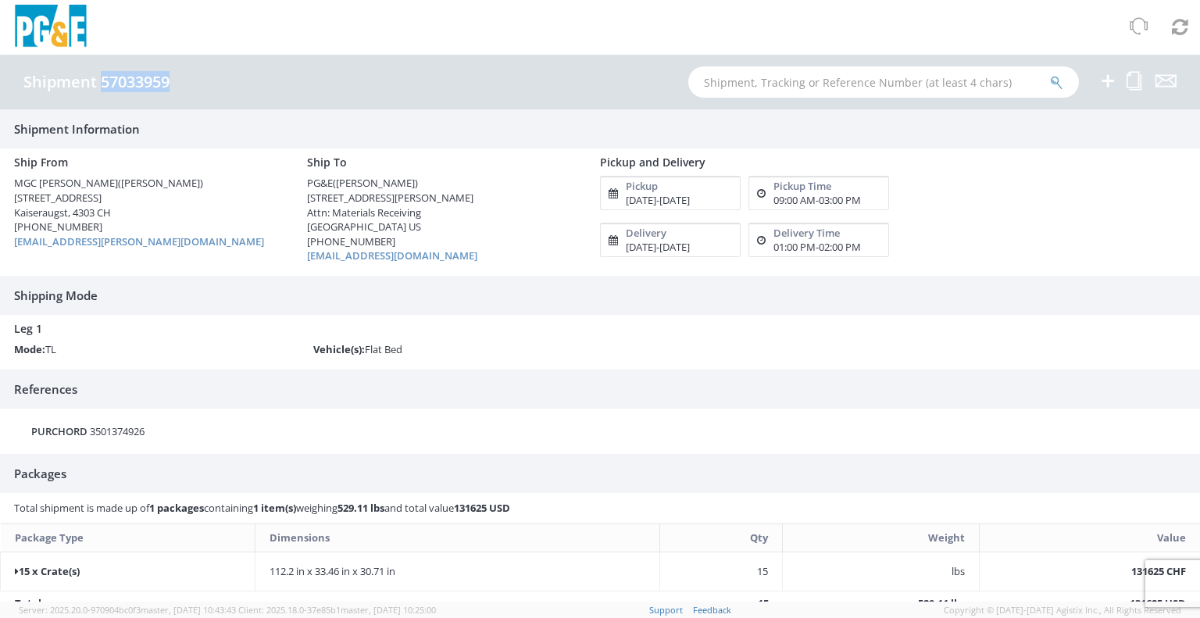
drag, startPoint x: 100, startPoint y: 78, endPoint x: 170, endPoint y: 87, distance: 70.9
click at [170, 87] on h4 "Shipment 57033959" at bounding box center [96, 81] width 146 height 17
copy h4 "57033959"
